Goal: Task Accomplishment & Management: Manage account settings

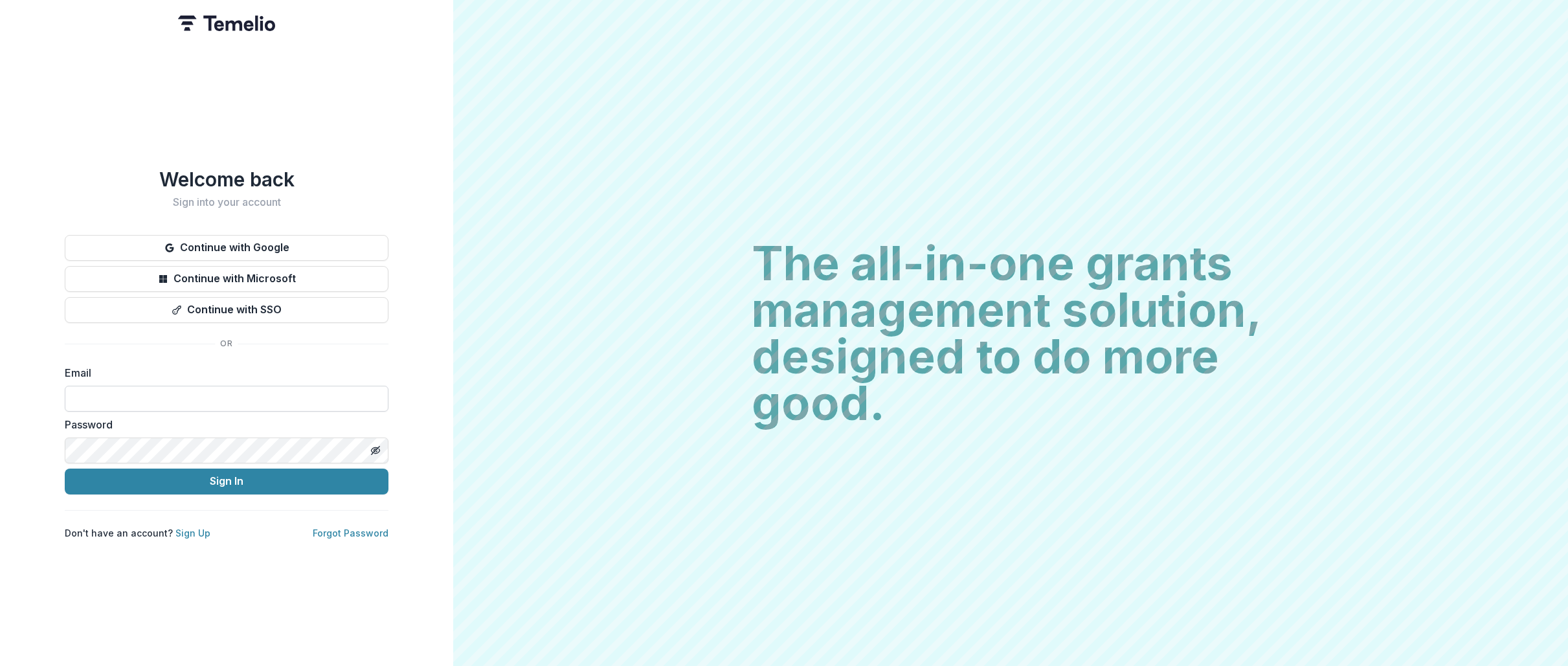
click at [145, 393] on input at bounding box center [227, 398] width 324 height 26
type input "**********"
click at [130, 483] on button "Sign In" at bounding box center [227, 481] width 324 height 26
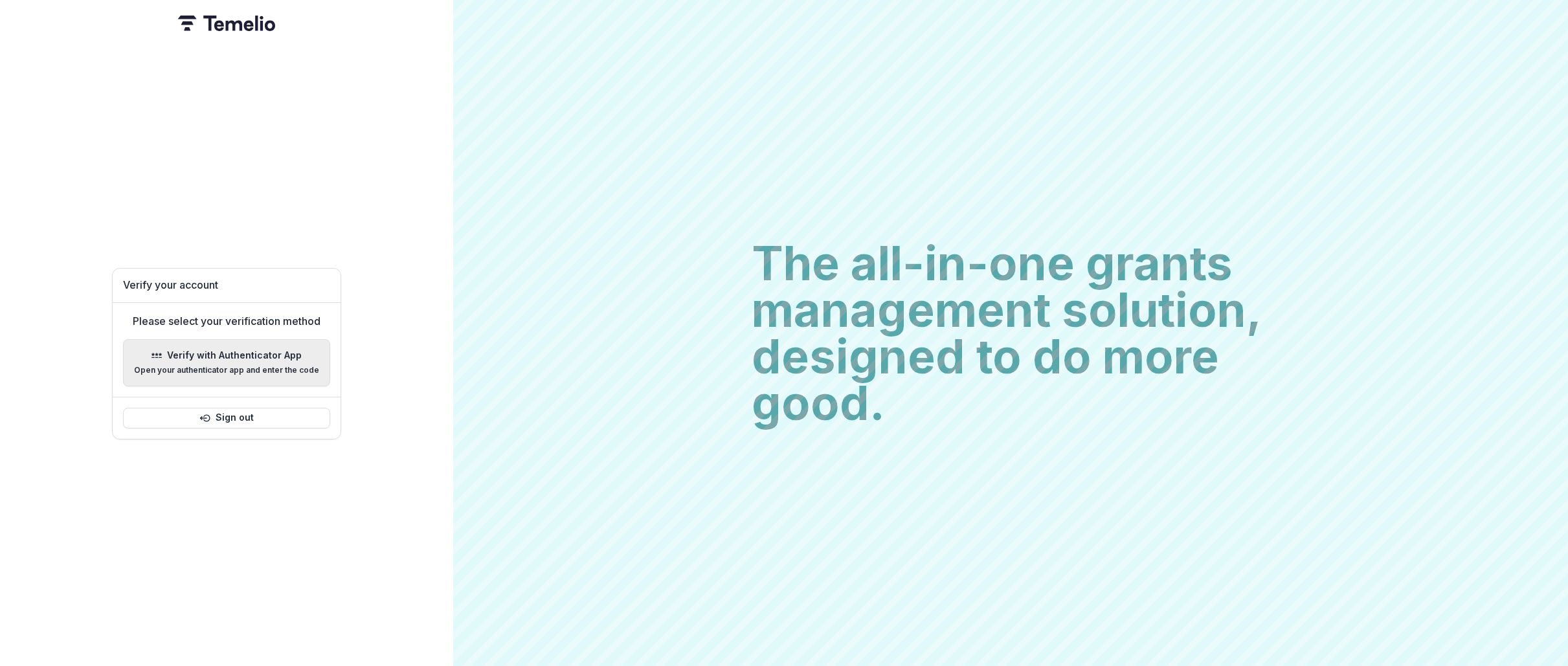
click at [231, 351] on p "Verify with Authenticator App" at bounding box center [234, 356] width 135 height 11
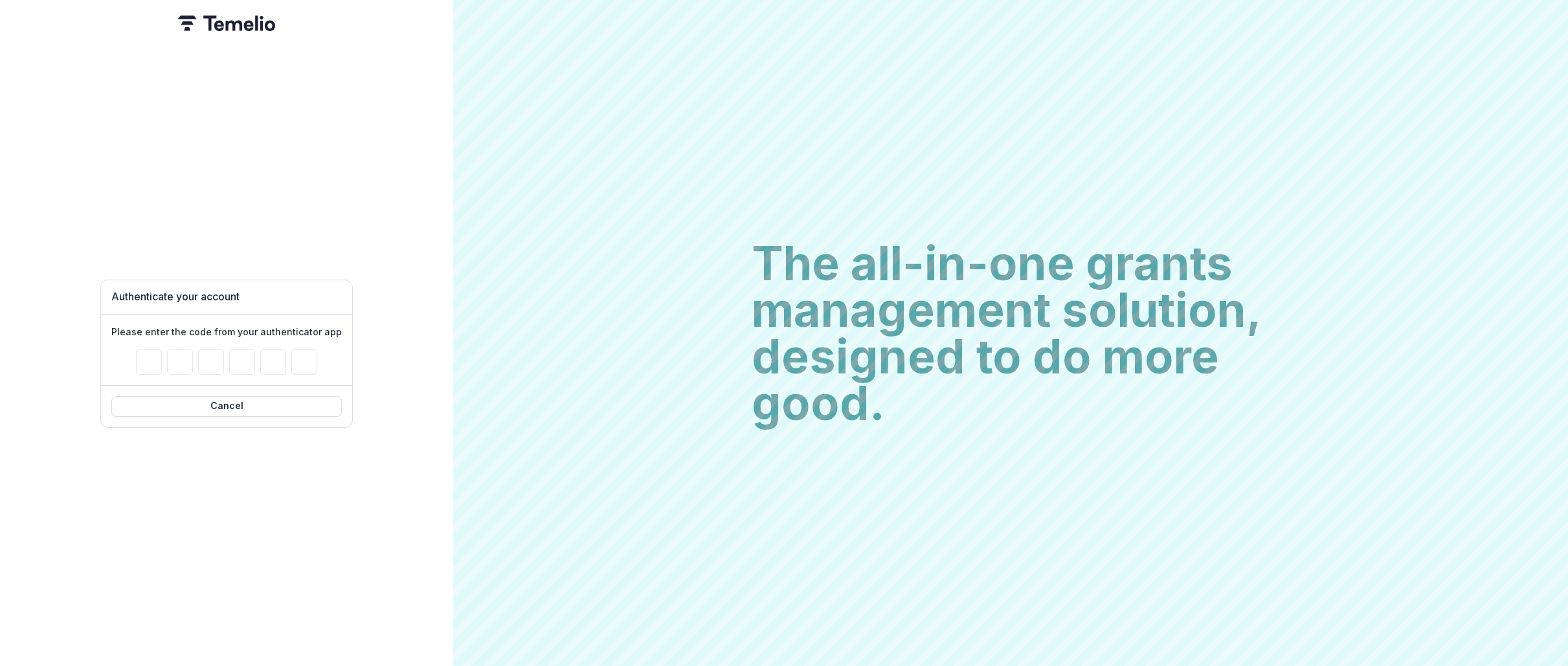
type input "*"
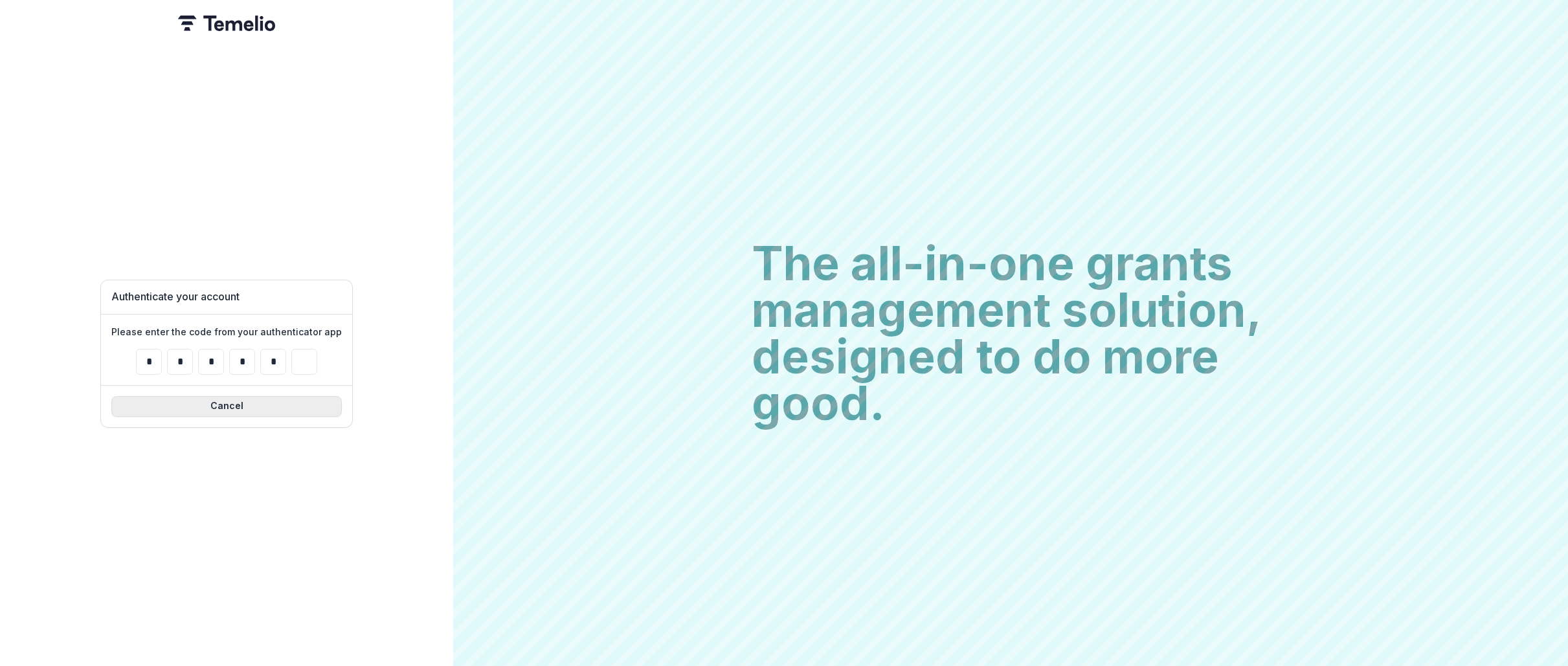
type input "*"
